Goal: Information Seeking & Learning: Find contact information

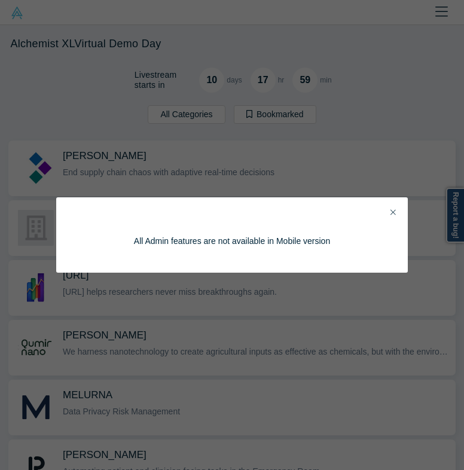
click at [394, 217] on button "Close" at bounding box center [393, 213] width 13 height 14
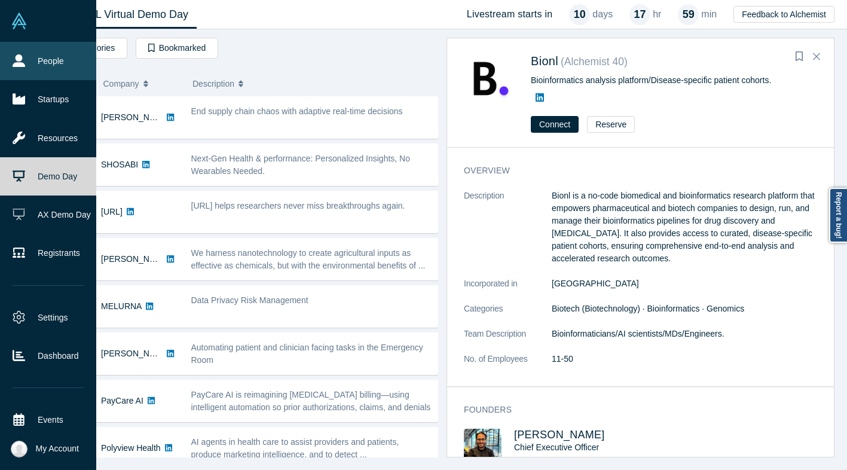
click at [26, 69] on link "People" at bounding box center [48, 61] width 96 height 38
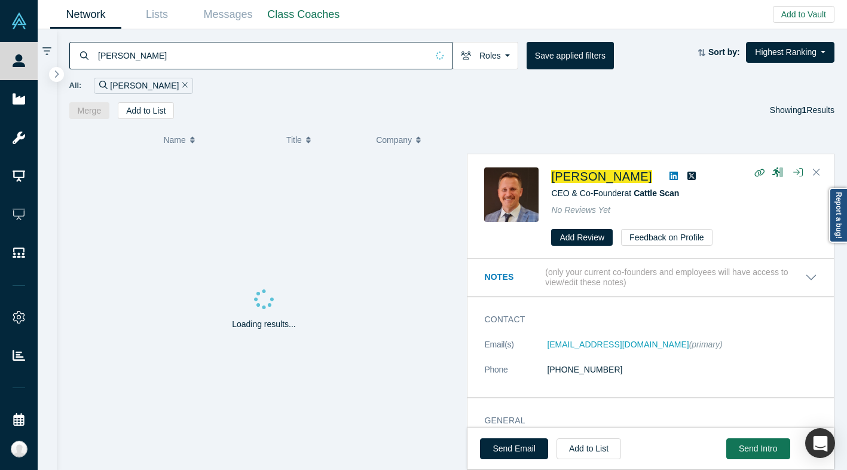
click at [235, 47] on input "[PERSON_NAME]" at bounding box center [262, 55] width 331 height 28
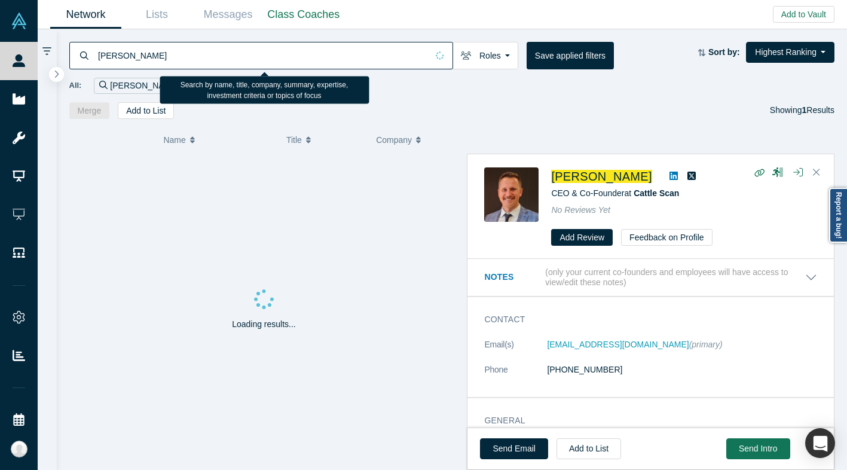
click at [235, 47] on input "[PERSON_NAME]" at bounding box center [262, 55] width 331 height 28
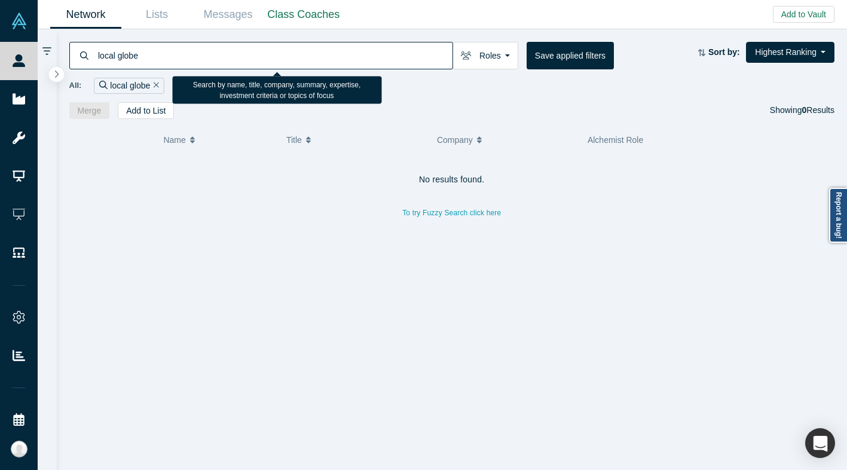
click at [127, 57] on input "local globe" at bounding box center [275, 55] width 356 height 28
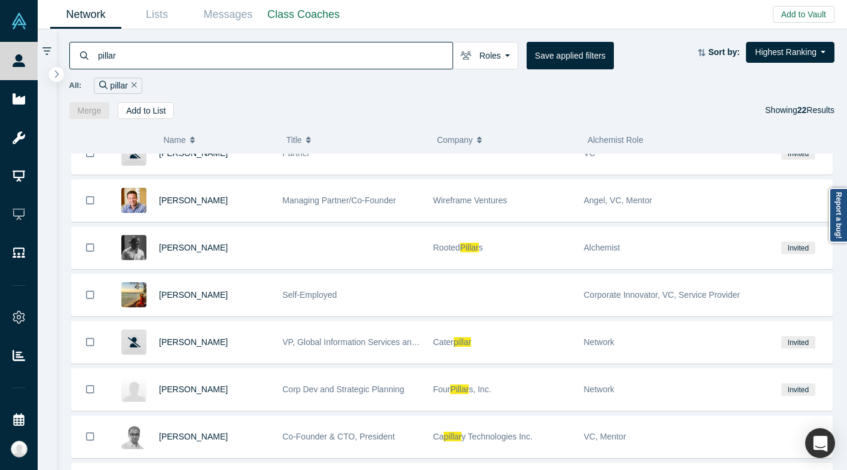
scroll to position [282, 0]
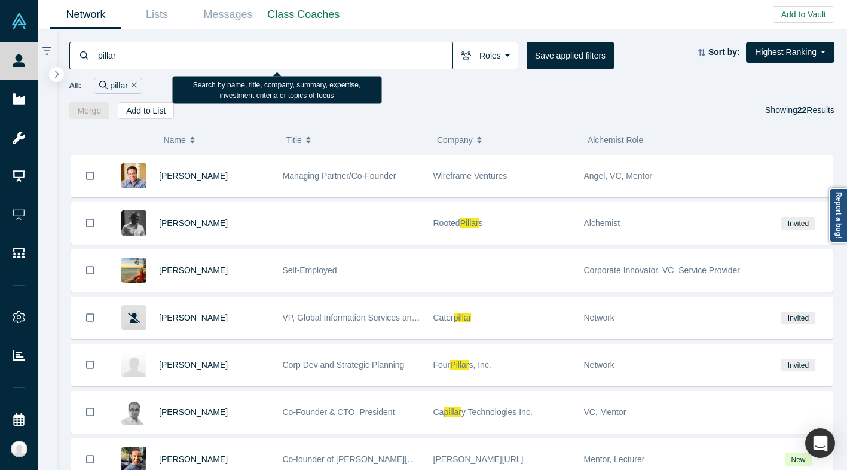
click at [280, 57] on input "pillar" at bounding box center [275, 55] width 356 height 28
type input "pillar VC"
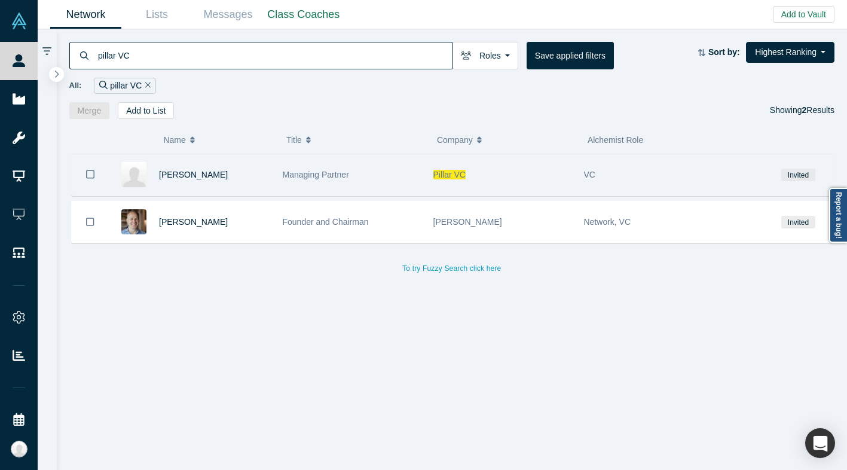
click at [425, 167] on div "Managing Partner" at bounding box center [351, 174] width 151 height 41
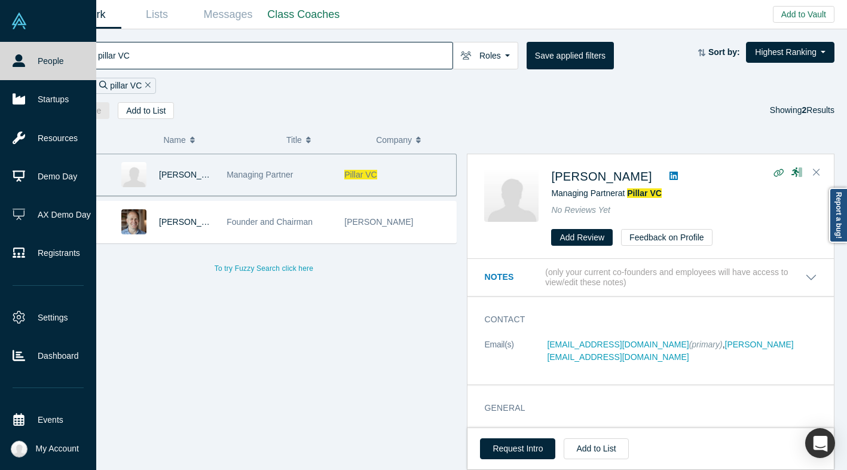
click at [41, 75] on link "People" at bounding box center [48, 61] width 96 height 38
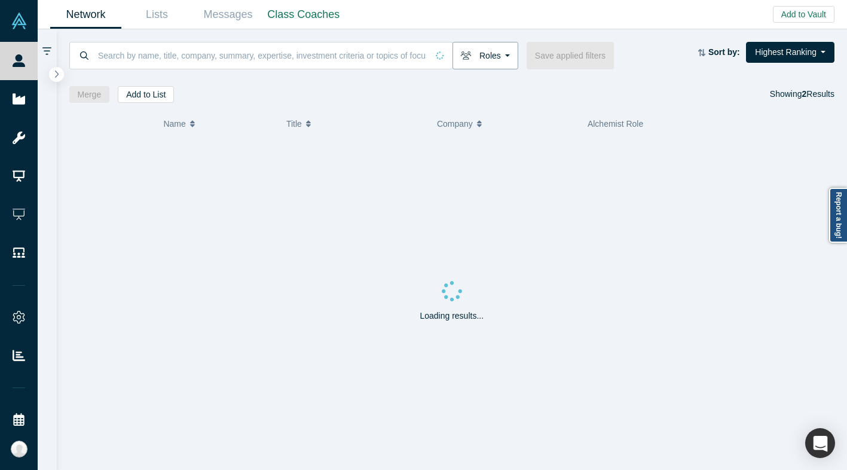
click at [463, 60] on button "Roles" at bounding box center [485, 55] width 66 height 27
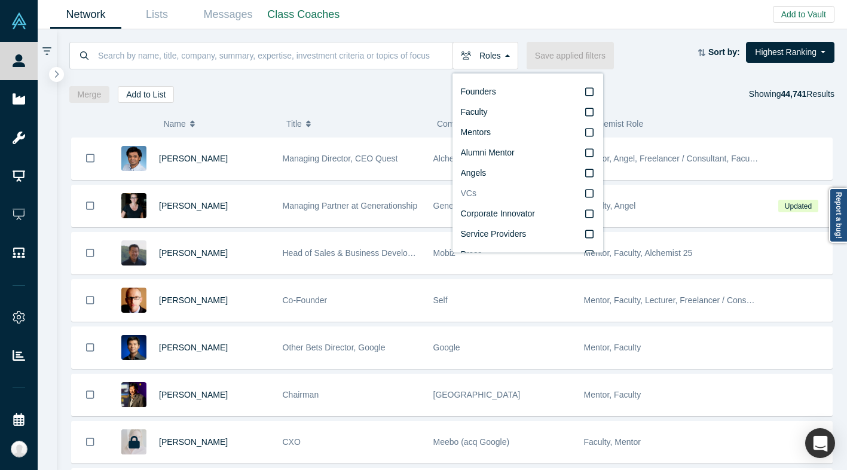
click at [463, 193] on label "VCs" at bounding box center [528, 193] width 134 height 20
click at [0, 0] on input "VCs" at bounding box center [0, 0] width 0 height 0
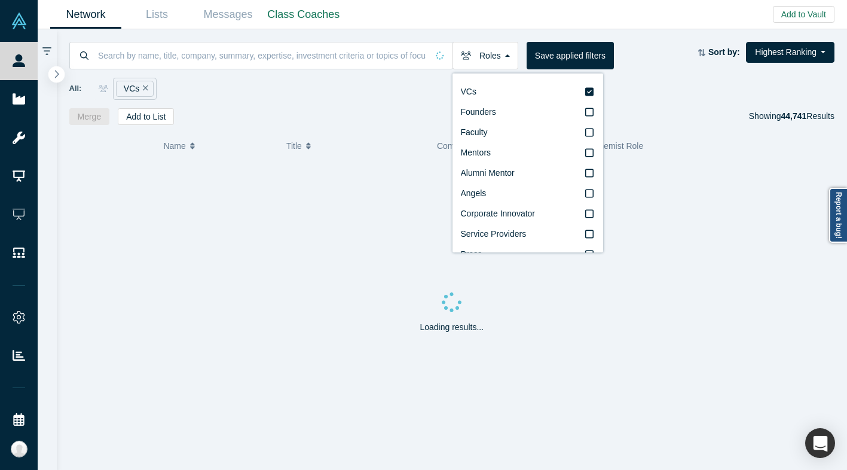
click at [50, 71] on button "button" at bounding box center [56, 74] width 16 height 16
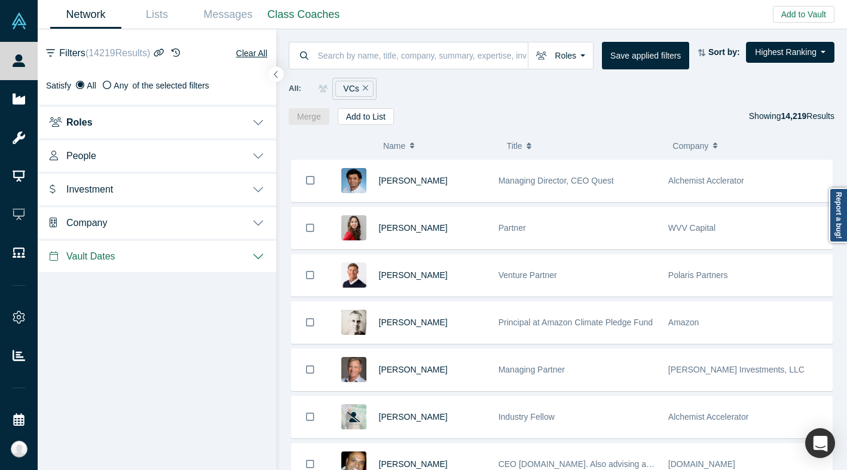
click at [127, 186] on button "Investment" at bounding box center [157, 188] width 238 height 33
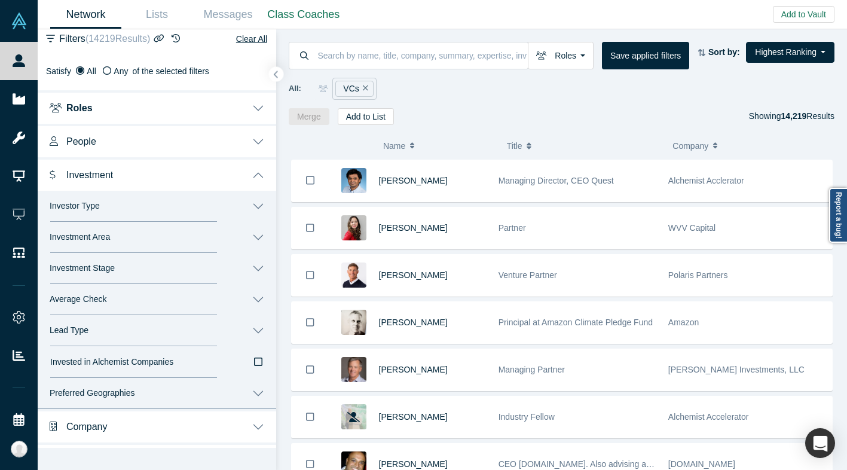
scroll to position [20, 0]
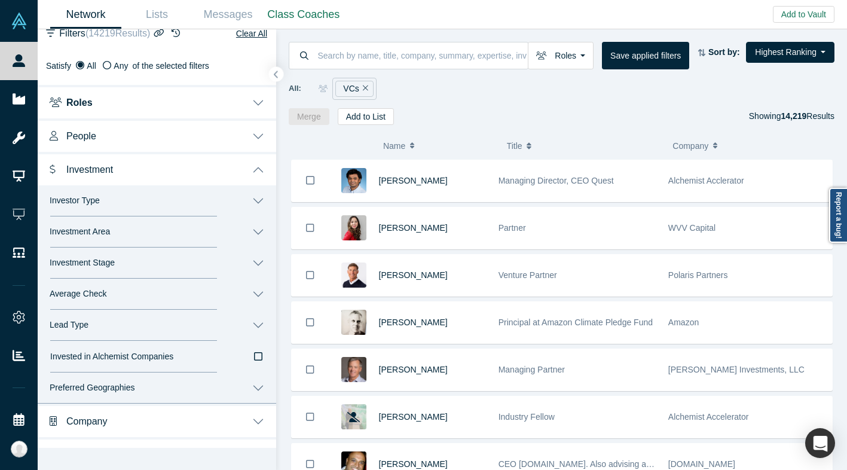
click at [151, 392] on button "Preferred Geographies" at bounding box center [157, 387] width 238 height 31
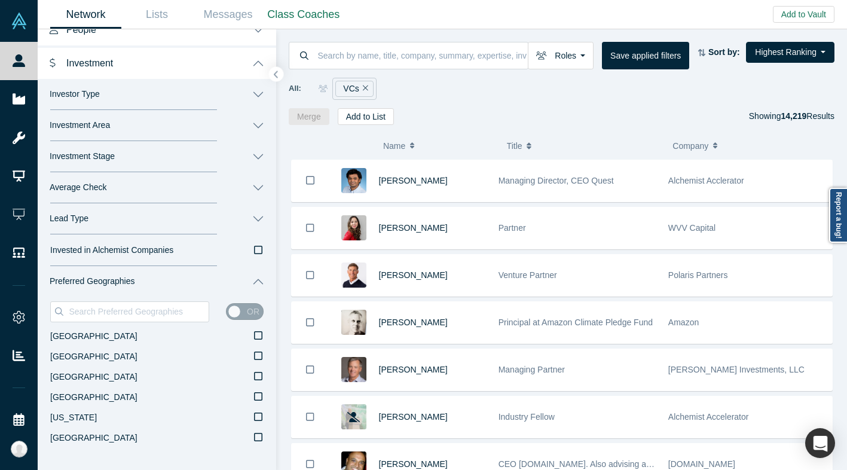
scroll to position [141, 0]
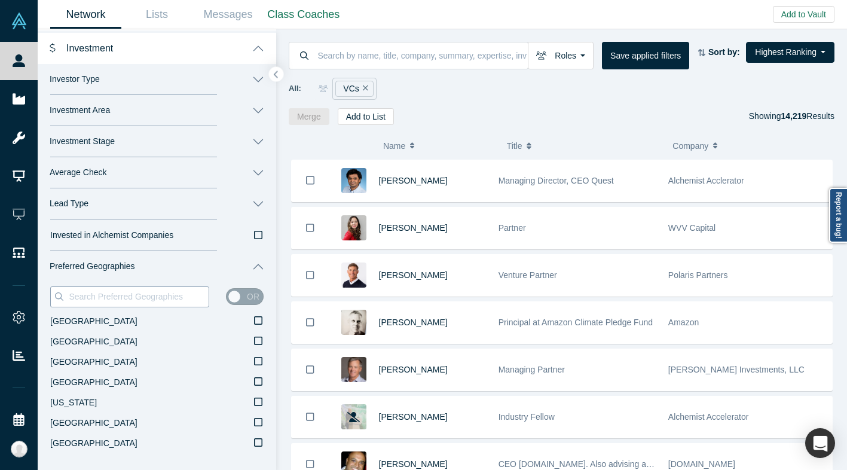
click at [124, 302] on input at bounding box center [138, 297] width 141 height 16
type input "Europe"
click at [115, 322] on span "Contains: ‘ Europe ’" at bounding box center [84, 321] width 69 height 10
click at [0, 0] on input "Contains: ‘ Europe ’" at bounding box center [0, 0] width 0 height 0
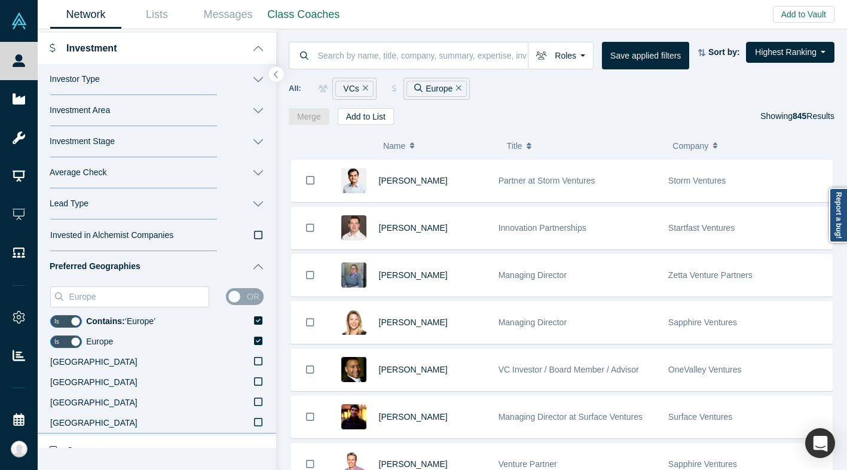
click at [463, 140] on span "Company" at bounding box center [690, 145] width 36 height 25
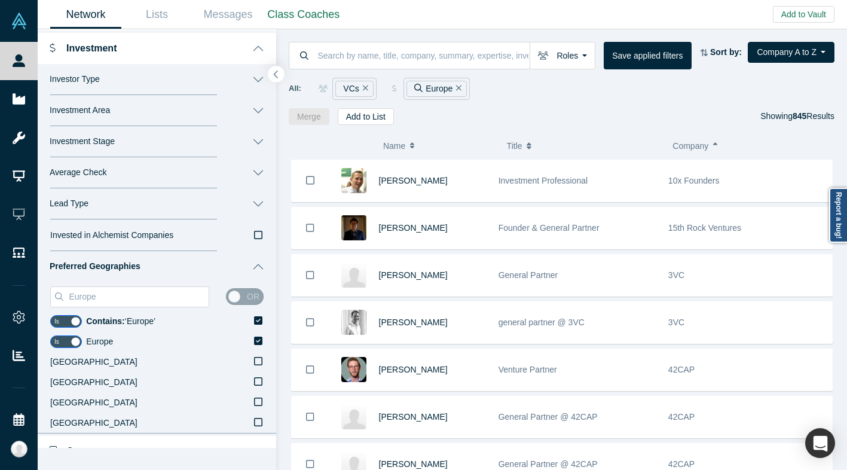
click at [273, 79] on button "button" at bounding box center [276, 74] width 16 height 16
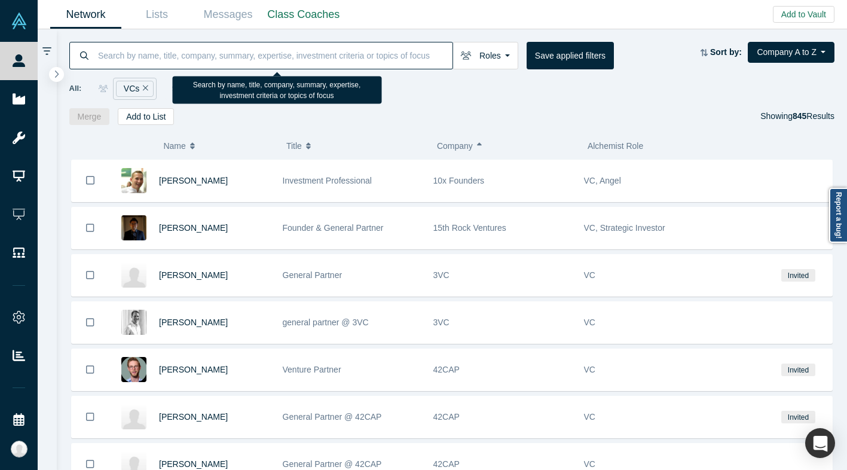
click at [331, 47] on input at bounding box center [275, 55] width 356 height 28
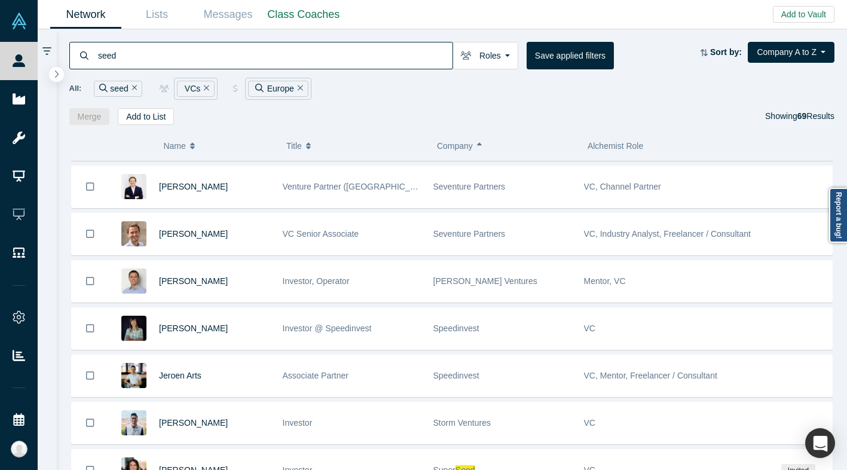
scroll to position [2033, 0]
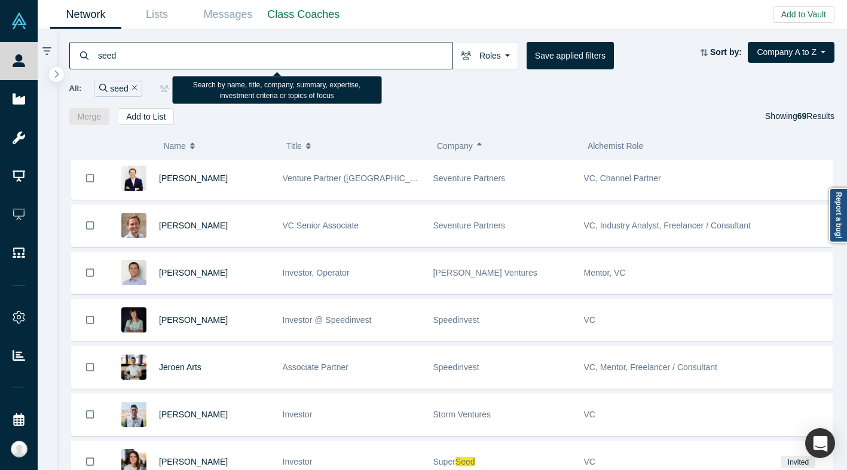
click at [228, 45] on input "seed" at bounding box center [275, 55] width 356 height 28
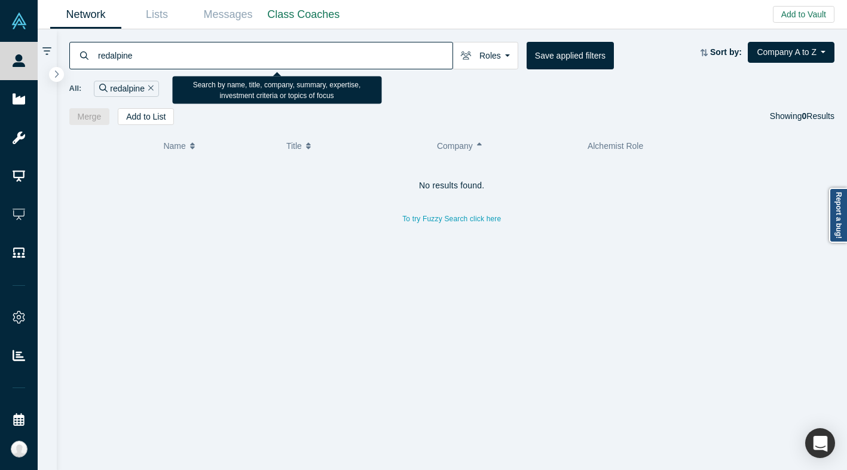
drag, startPoint x: 155, startPoint y: 59, endPoint x: 112, endPoint y: 56, distance: 43.1
click at [112, 56] on input "redalpine" at bounding box center [275, 55] width 356 height 28
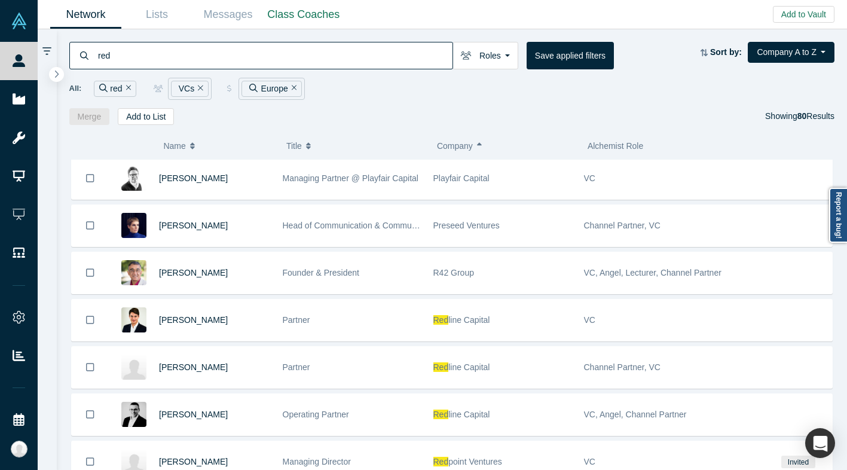
scroll to position [2269, 0]
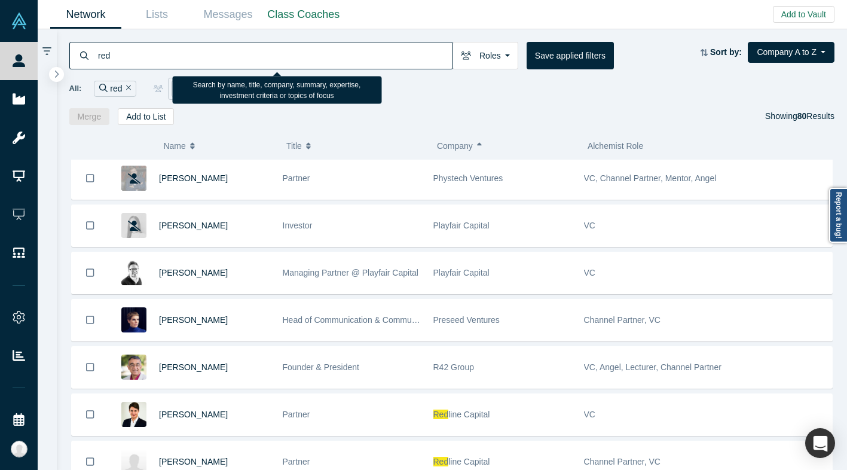
click at [261, 68] on input "red" at bounding box center [275, 55] width 356 height 28
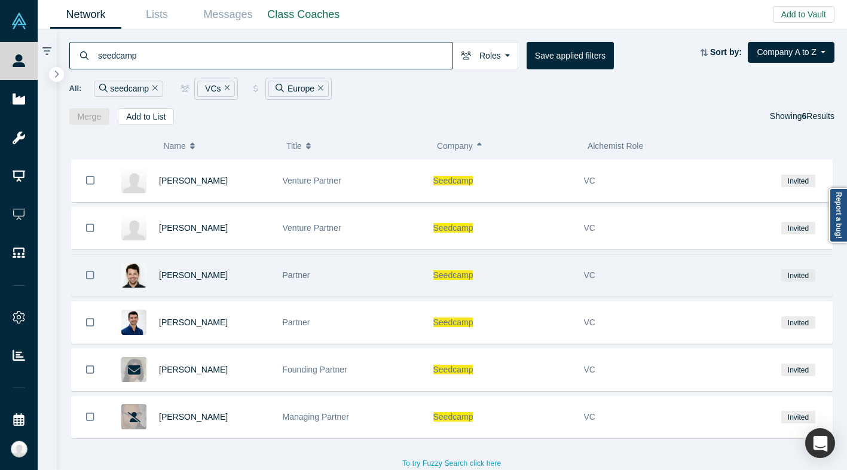
click at [393, 288] on div "Partner" at bounding box center [352, 275] width 138 height 41
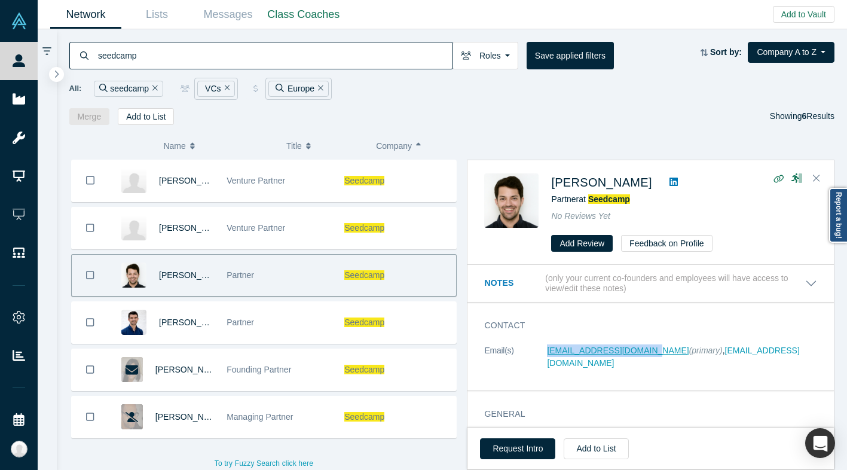
copy link "[EMAIL_ADDRESS][DOMAIN_NAME]"
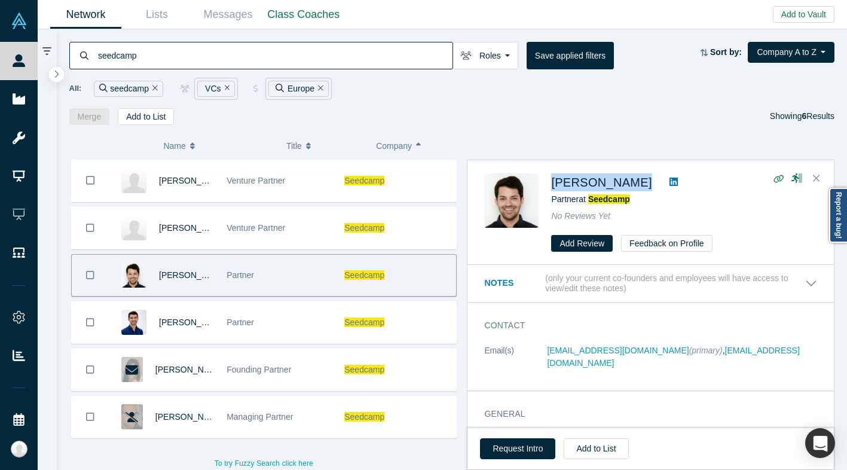
drag, startPoint x: 653, startPoint y: 183, endPoint x: 549, endPoint y: 182, distance: 103.4
click at [463, 182] on div "[PERSON_NAME] Partner at Seedcamp No Reviews Yet Add Review Feedback on Profile" at bounding box center [652, 212] width 337 height 79
copy div "[PERSON_NAME]"
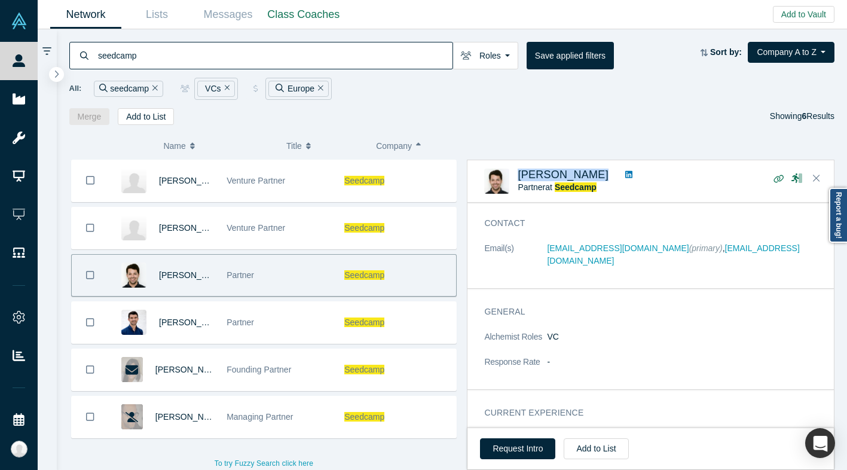
scroll to position [41, 0]
click at [463, 174] on span "[PERSON_NAME]" at bounding box center [563, 175] width 91 height 12
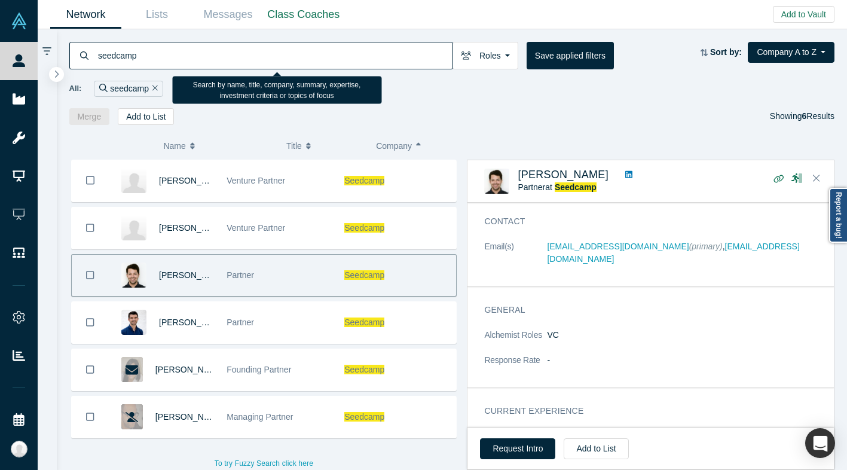
click at [247, 54] on input "seedcamp" at bounding box center [275, 55] width 356 height 28
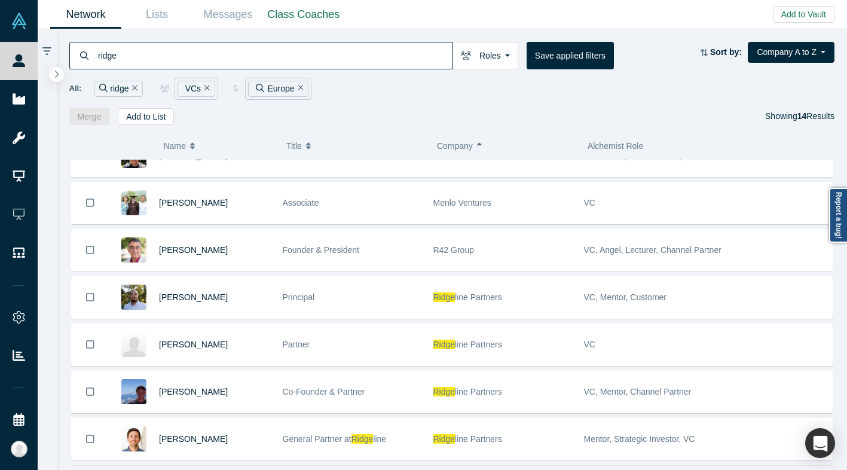
scroll to position [378, 0]
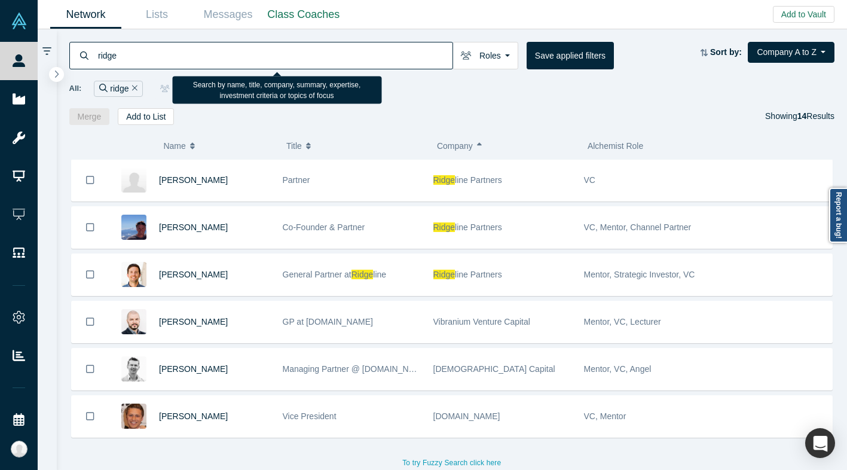
click at [195, 44] on input "ridge" at bounding box center [275, 55] width 356 height 28
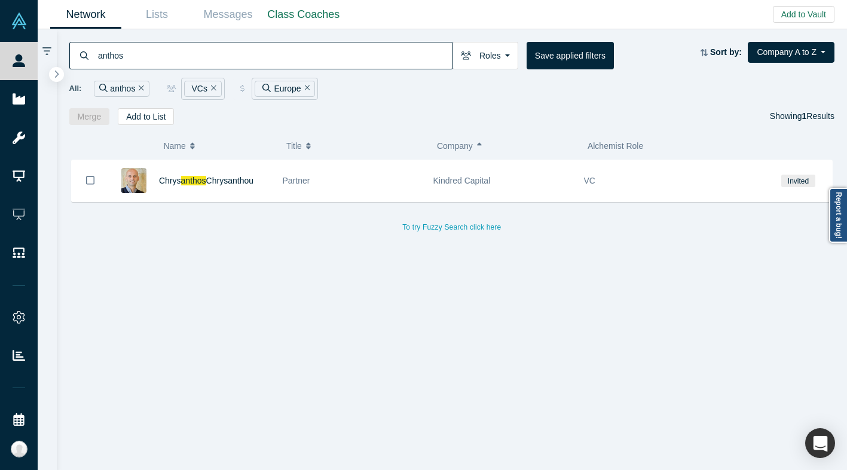
click at [189, 54] on input "anthos" at bounding box center [275, 55] width 356 height 28
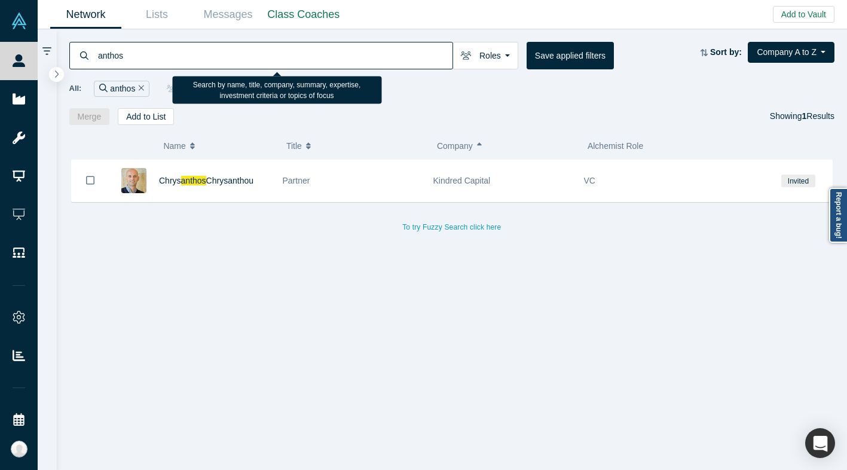
click at [189, 54] on input "anthos" at bounding box center [275, 55] width 356 height 28
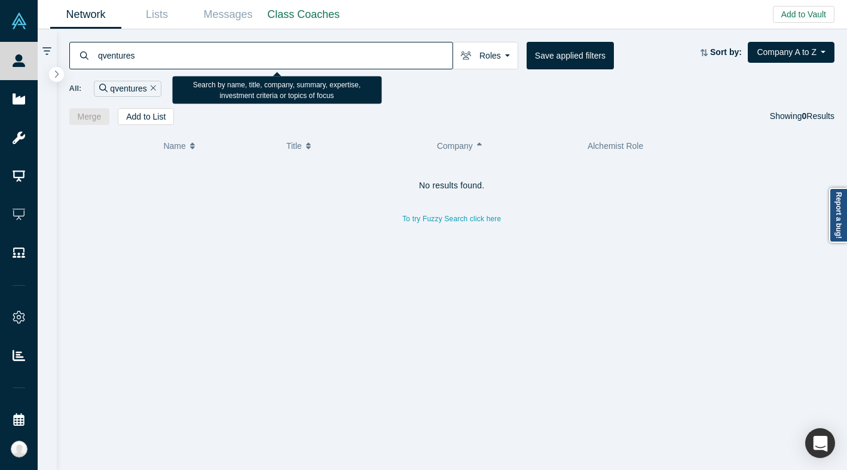
click at [105, 55] on input "qventures" at bounding box center [275, 55] width 356 height 28
click at [161, 48] on input "q ventures" at bounding box center [275, 55] width 356 height 28
click at [161, 63] on input "jump" at bounding box center [275, 55] width 356 height 28
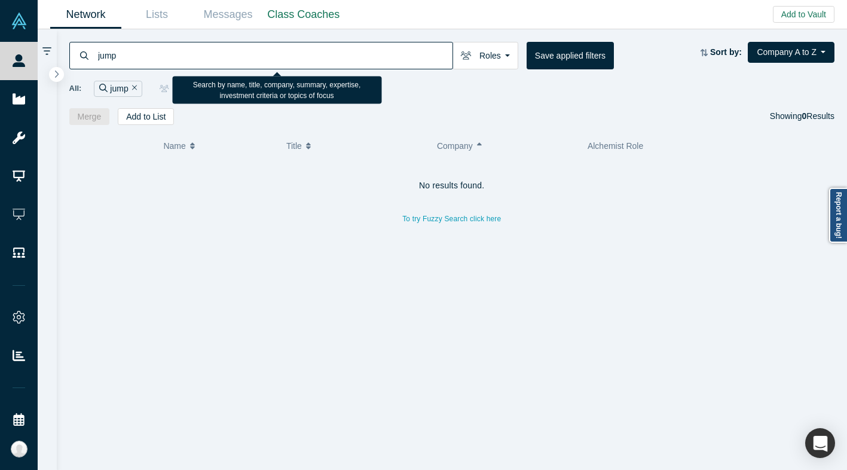
click at [161, 63] on input "jump" at bounding box center [275, 55] width 356 height 28
click at [178, 53] on input "nfx" at bounding box center [275, 55] width 356 height 28
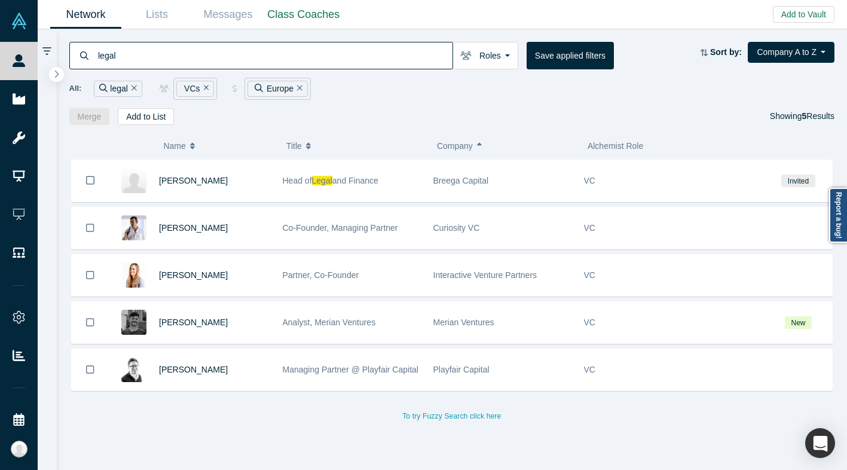
click at [298, 88] on icon "Remove Filter" at bounding box center [299, 87] width 5 height 5
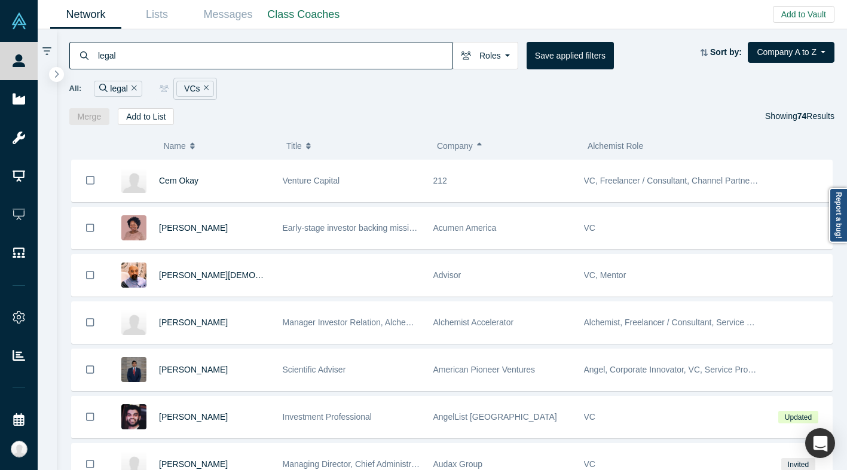
scroll to position [654, 0]
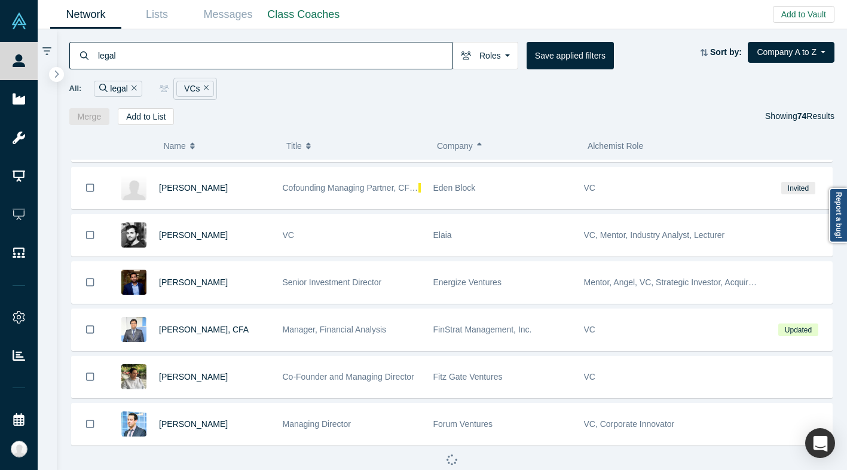
click at [135, 60] on input "legal" at bounding box center [275, 55] width 356 height 28
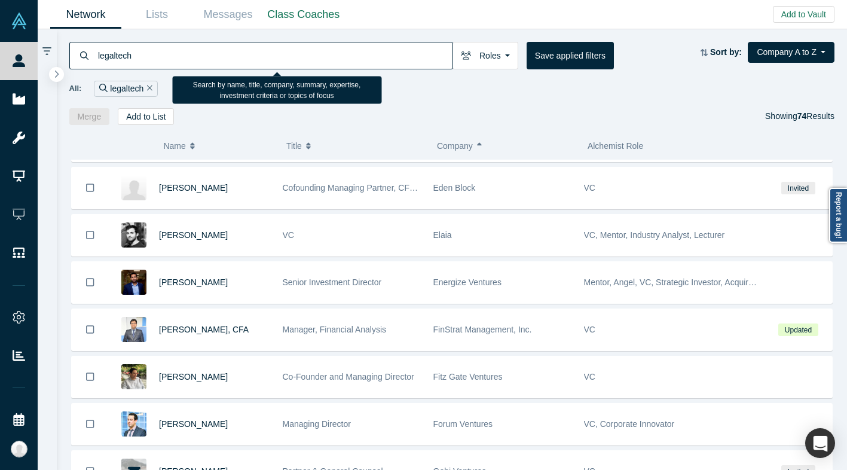
type input "legaltech"
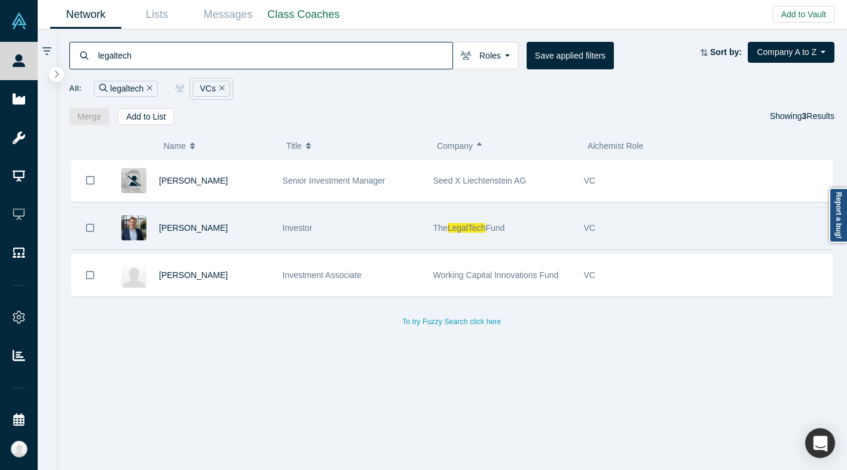
click at [333, 229] on div "Investor" at bounding box center [352, 227] width 138 height 41
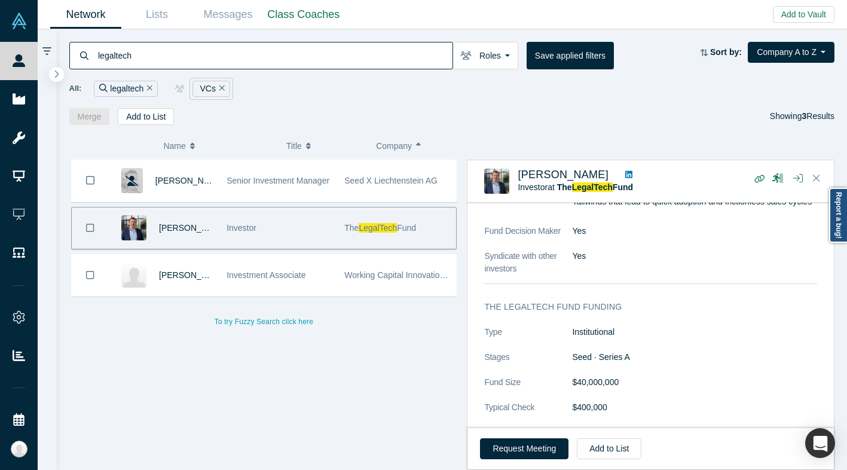
scroll to position [794, 0]
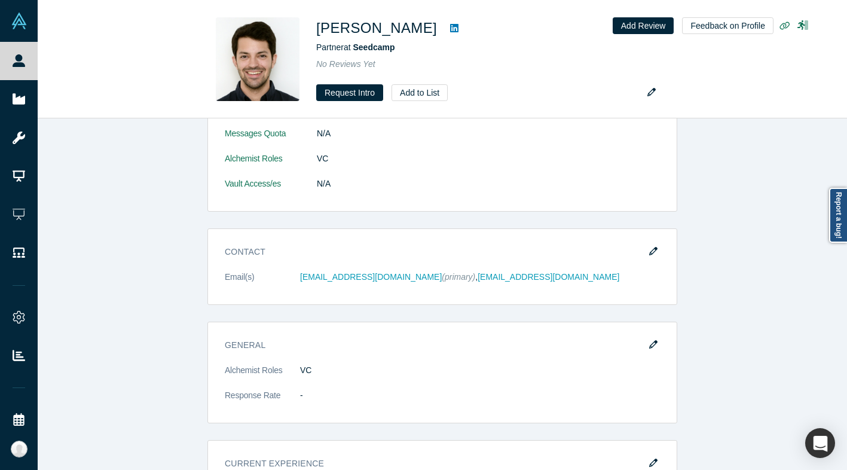
scroll to position [318, 0]
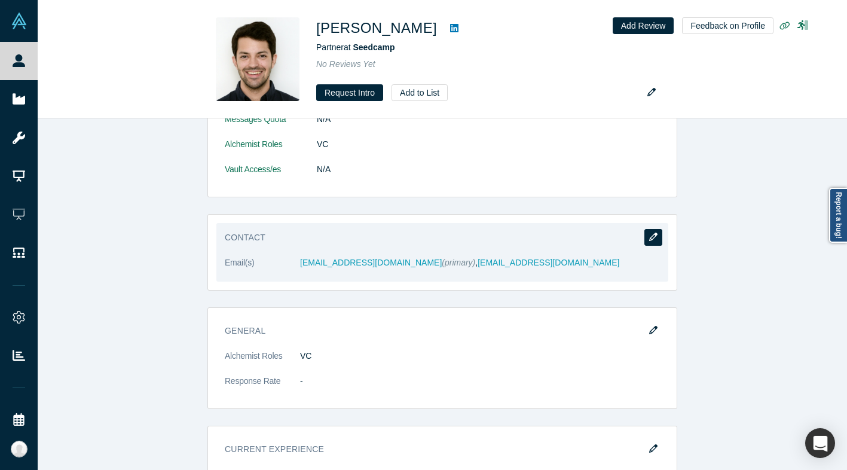
click at [651, 242] on button "button" at bounding box center [653, 237] width 18 height 17
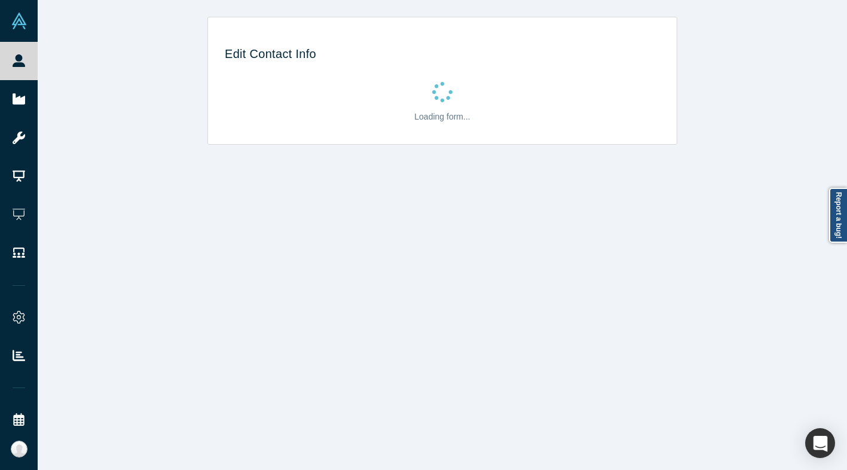
select select "US"
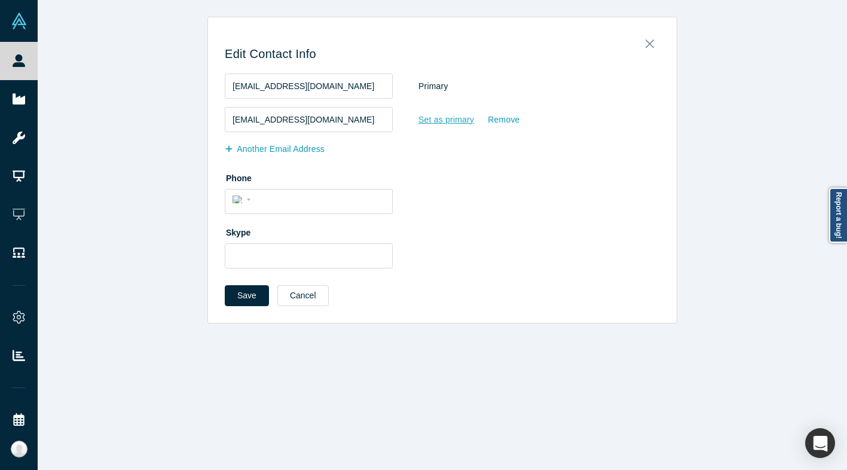
click at [441, 118] on div "Set as primary" at bounding box center [446, 119] width 57 height 21
click at [0, 0] on input "Set as primary" at bounding box center [0, 0] width 0 height 0
click at [254, 295] on button "Save" at bounding box center [247, 295] width 44 height 21
